Goal: Task Accomplishment & Management: Use online tool/utility

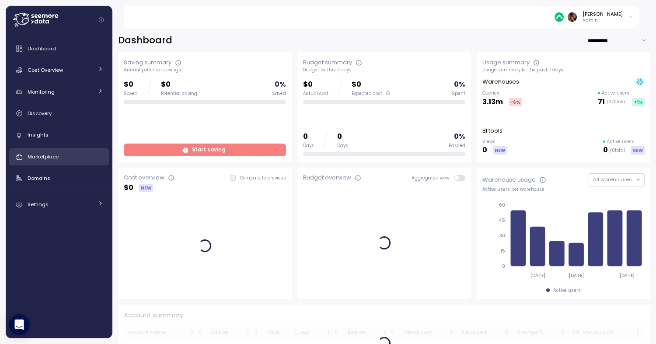
click at [82, 157] on div "Marketplace" at bounding box center [66, 156] width 76 height 9
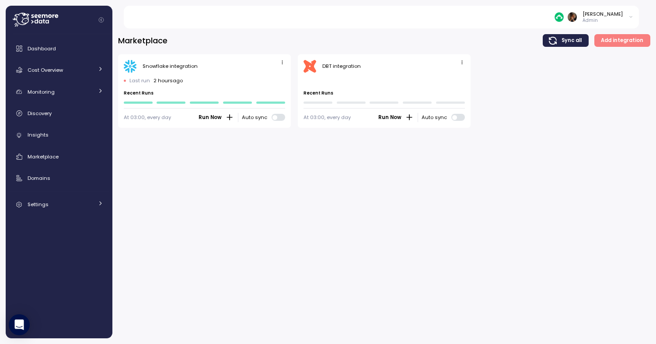
click at [285, 64] on span "button" at bounding box center [282, 62] width 9 height 9
click at [274, 79] on div "Edit" at bounding box center [274, 79] width 16 height 8
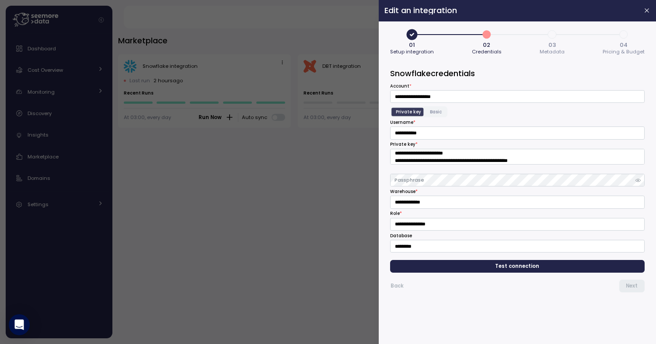
click at [551, 36] on span "3" at bounding box center [552, 34] width 15 height 15
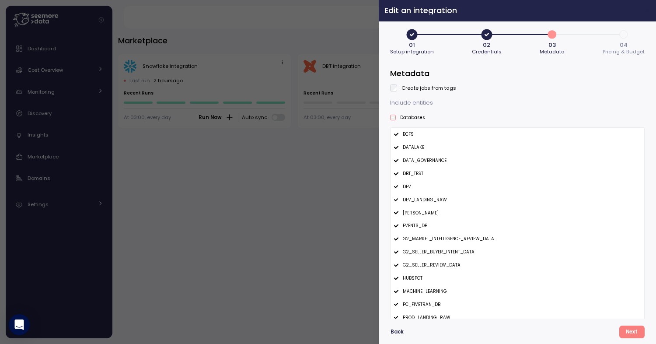
click at [649, 10] on icon "button" at bounding box center [647, 11] width 4 height 4
